Goal: Information Seeking & Learning: Learn about a topic

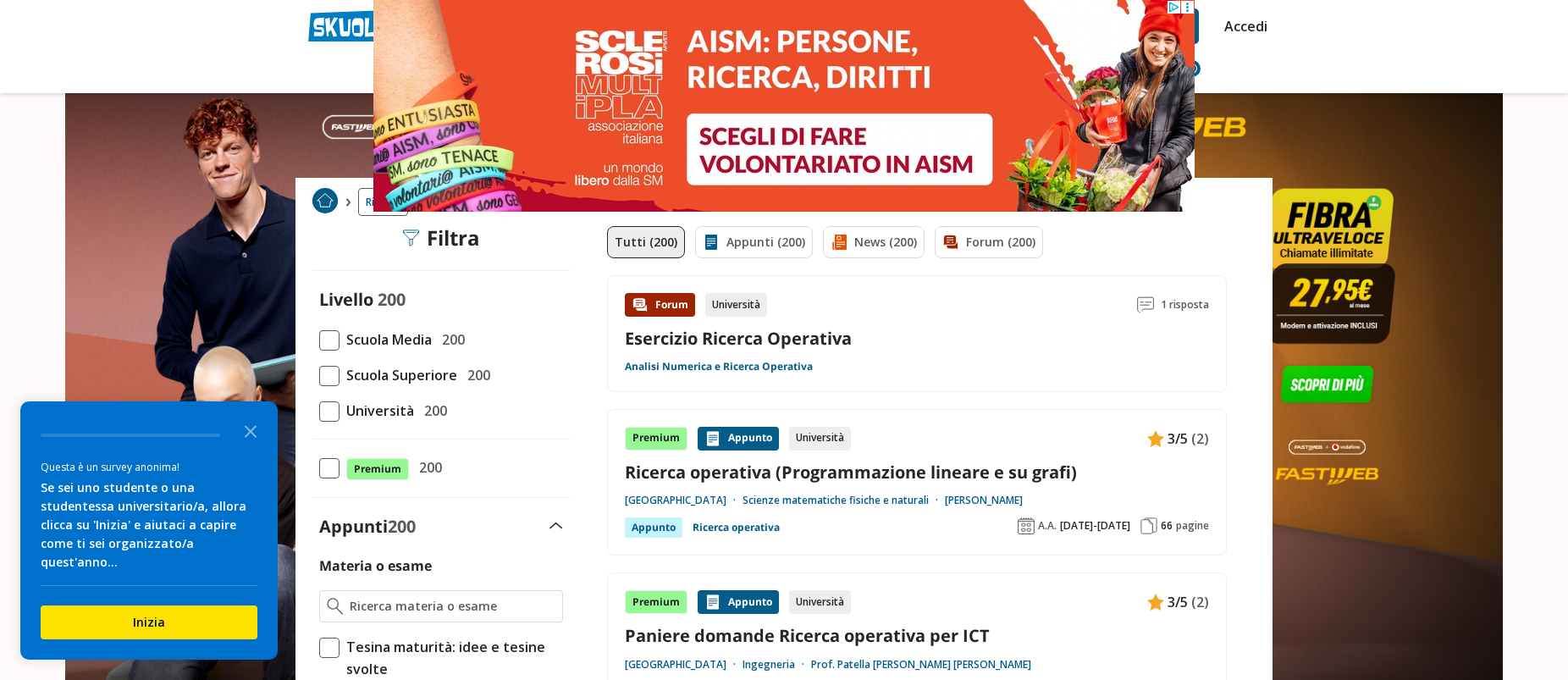
click at [366, 410] on span "Università" at bounding box center [377, 410] width 74 height 22
click at [319, 410] on input "Università 200" at bounding box center [319, 410] width 0 height 0
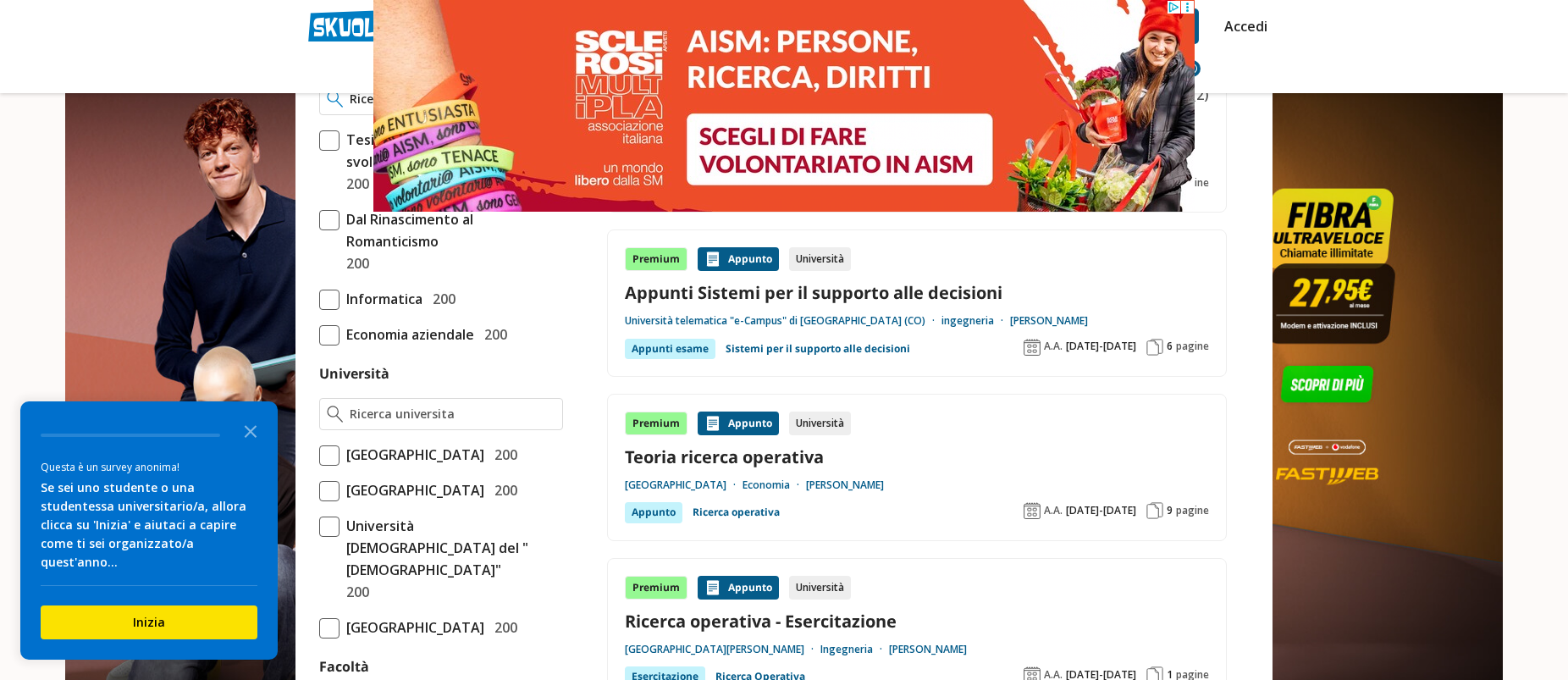
scroll to position [508, 0]
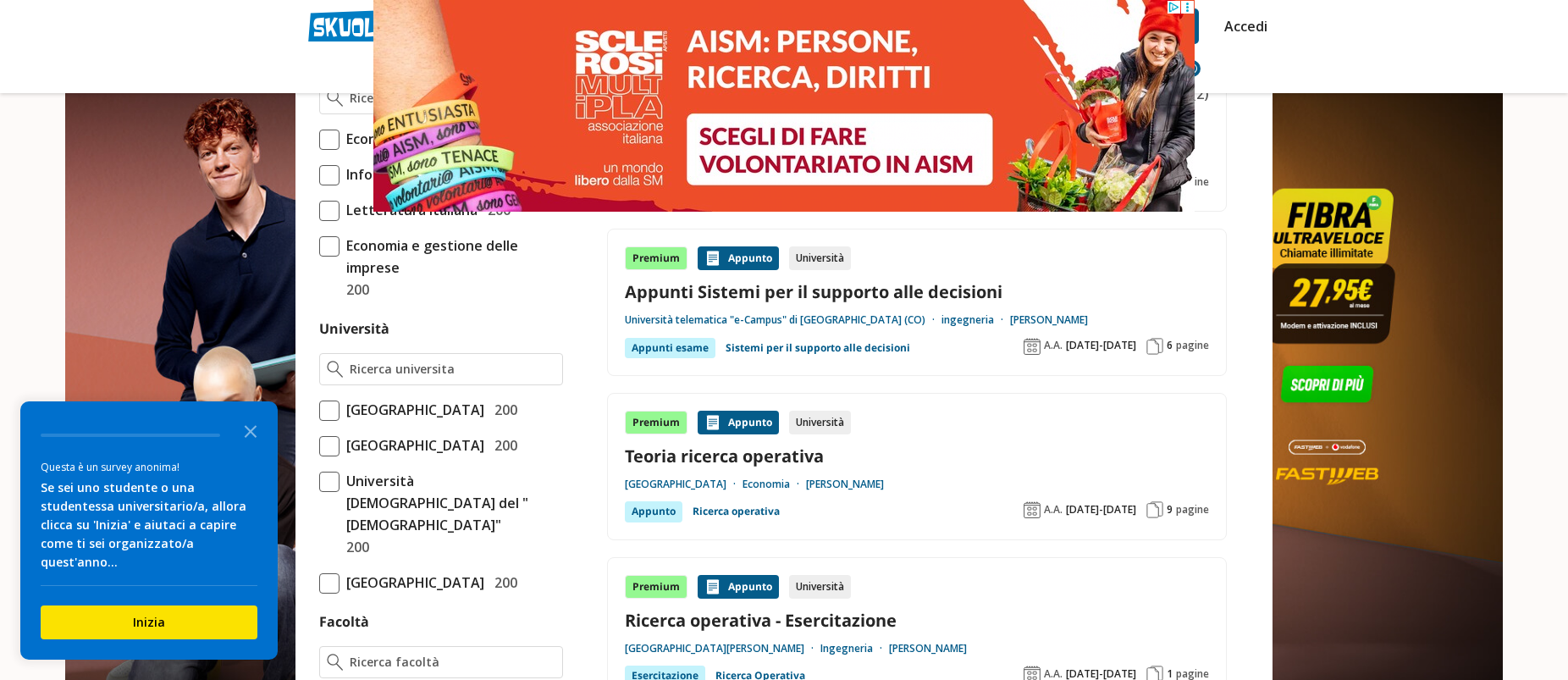
click at [446, 365] on input "Università" at bounding box center [452, 368] width 206 height 17
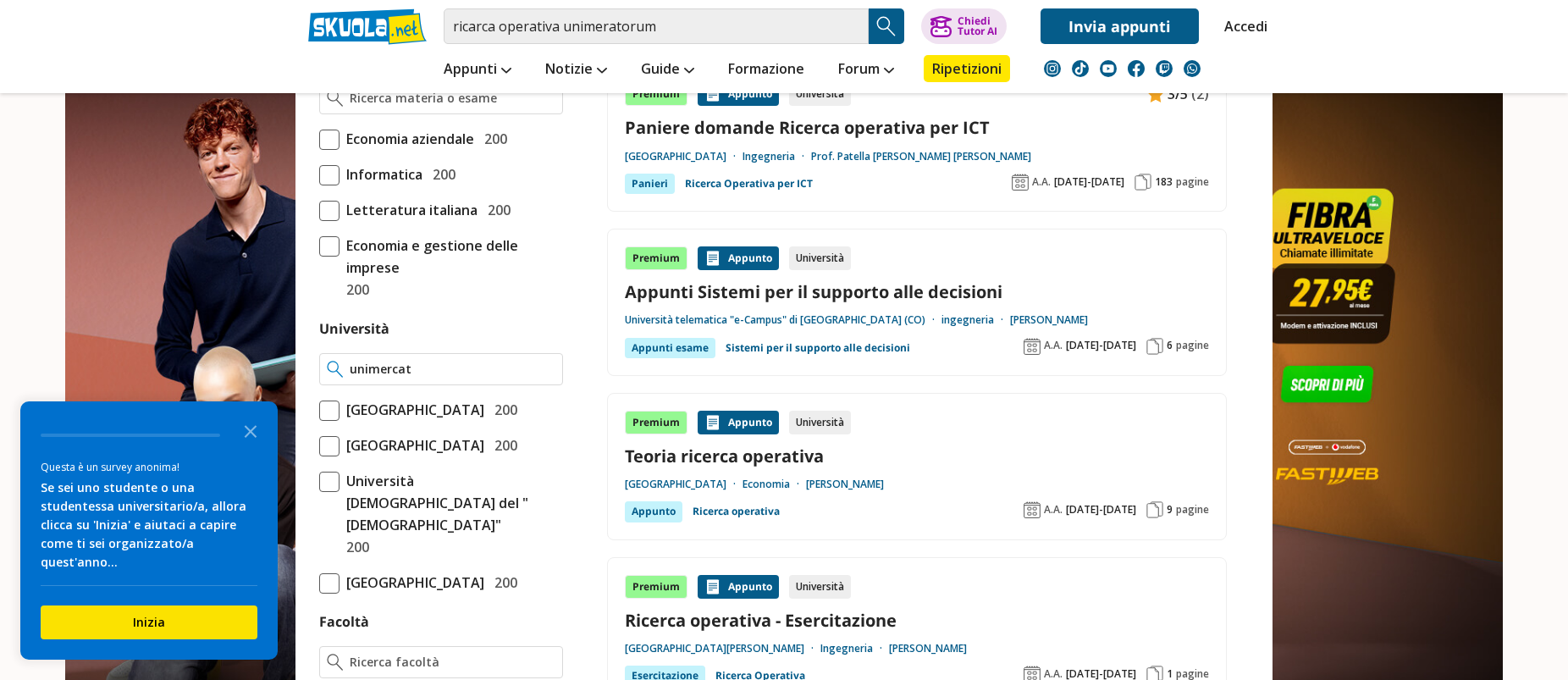
type input "unimerca"
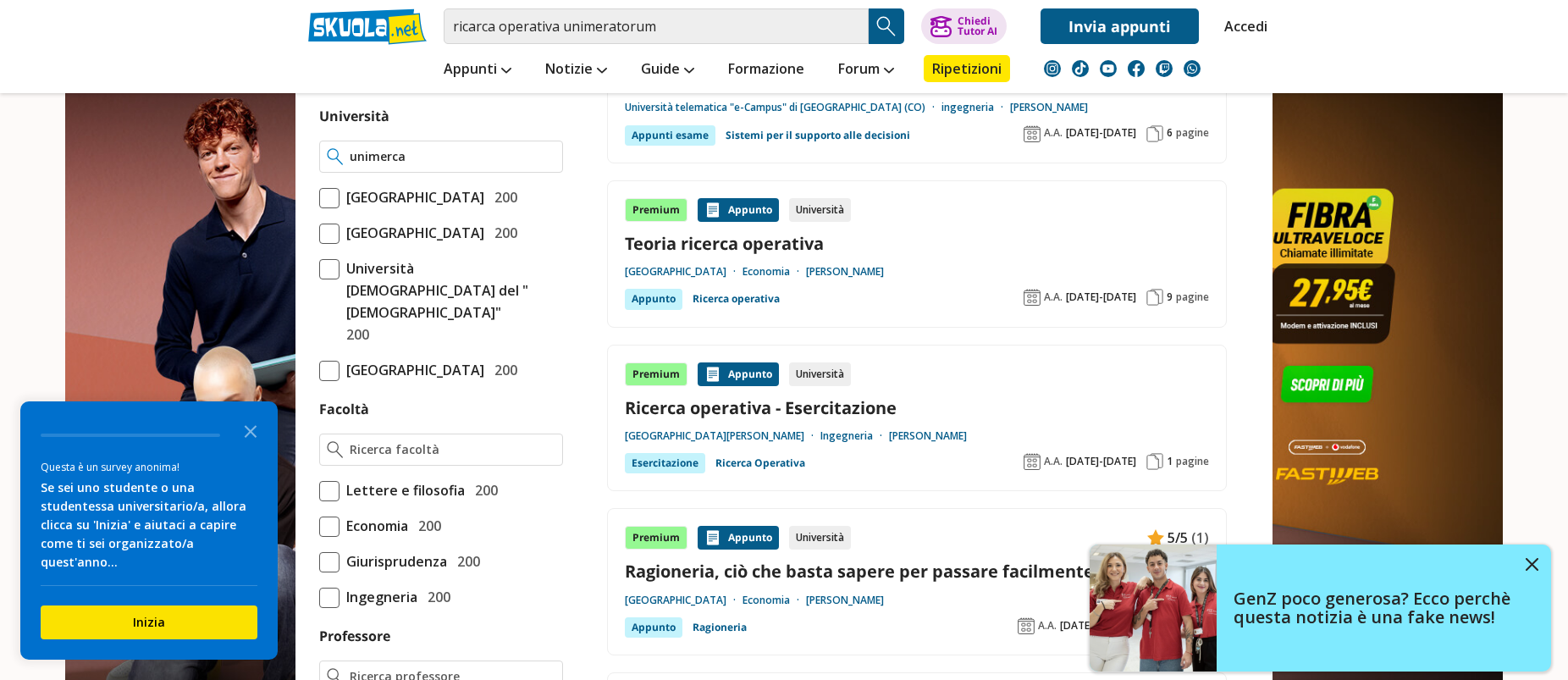
scroll to position [677, 0]
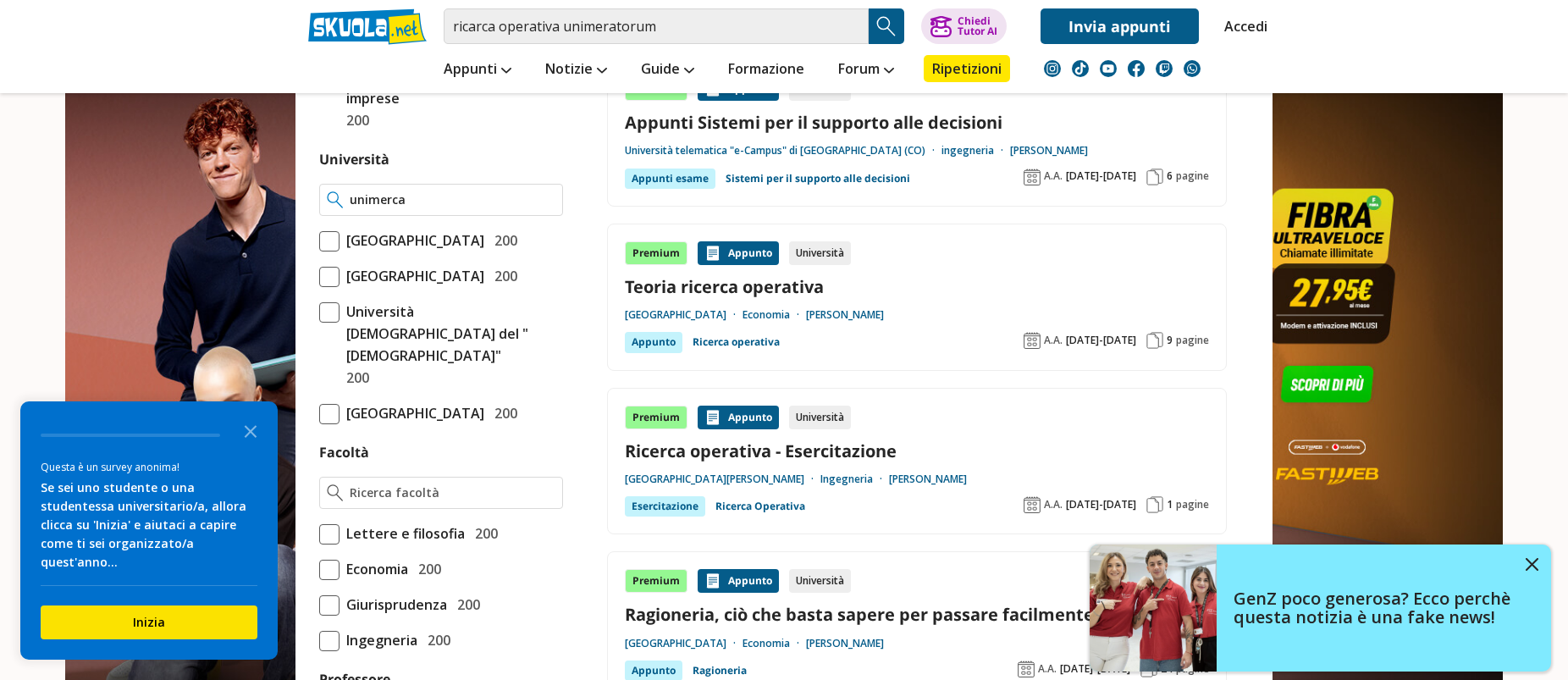
click at [547, 200] on input "unimerca" at bounding box center [452, 199] width 206 height 17
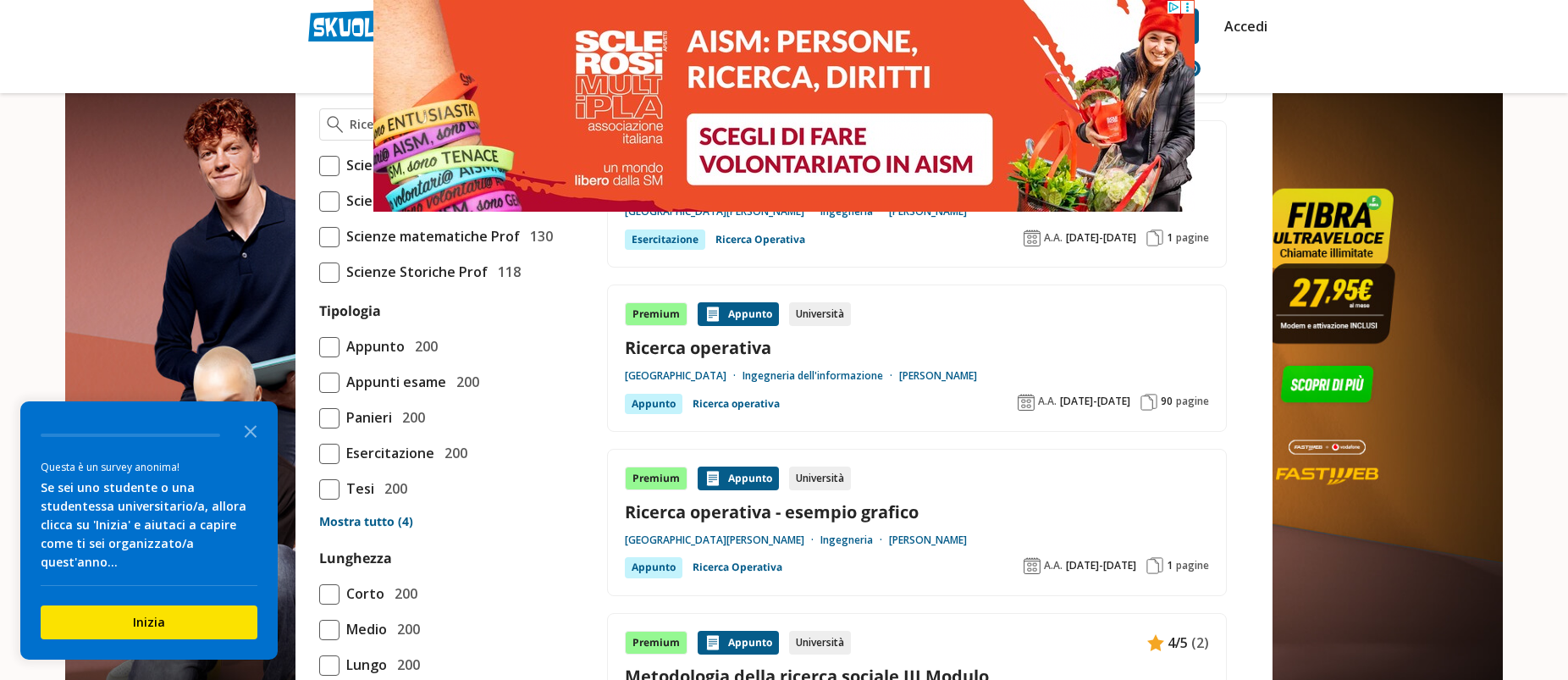
scroll to position [1270, 0]
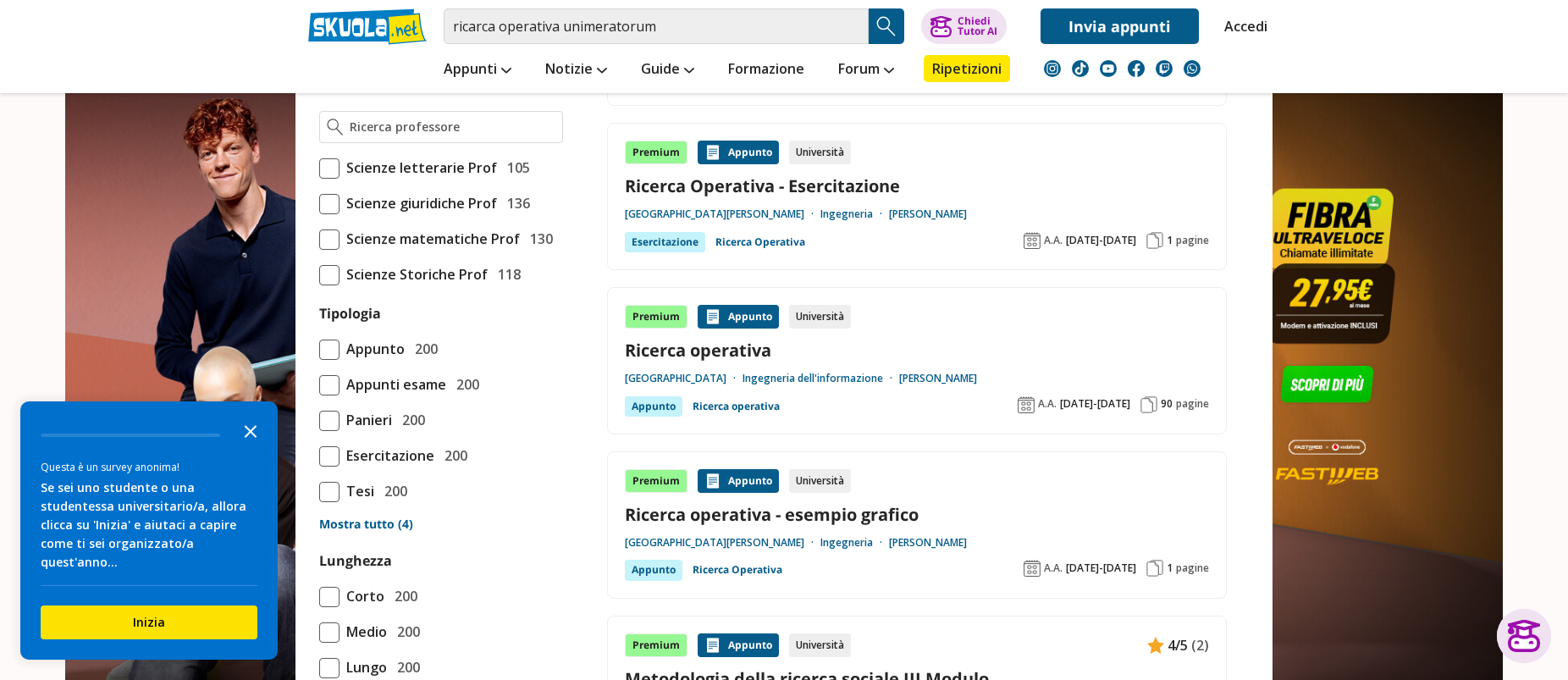
click at [245, 447] on icon "Close the survey" at bounding box center [250, 430] width 34 height 34
